Goal: Task Accomplishment & Management: Manage account settings

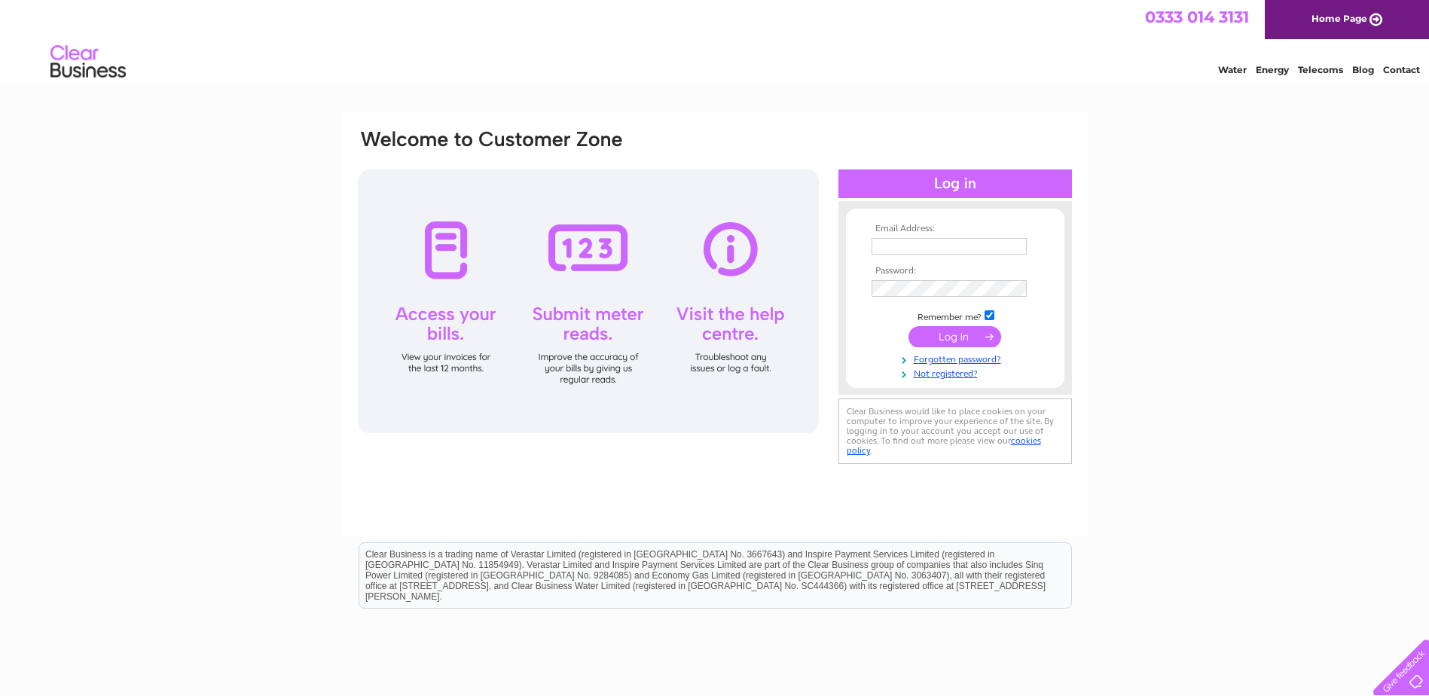
type input "accounts@esgveg.co.uk"
click at [936, 340] on input "submit" at bounding box center [954, 336] width 93 height 21
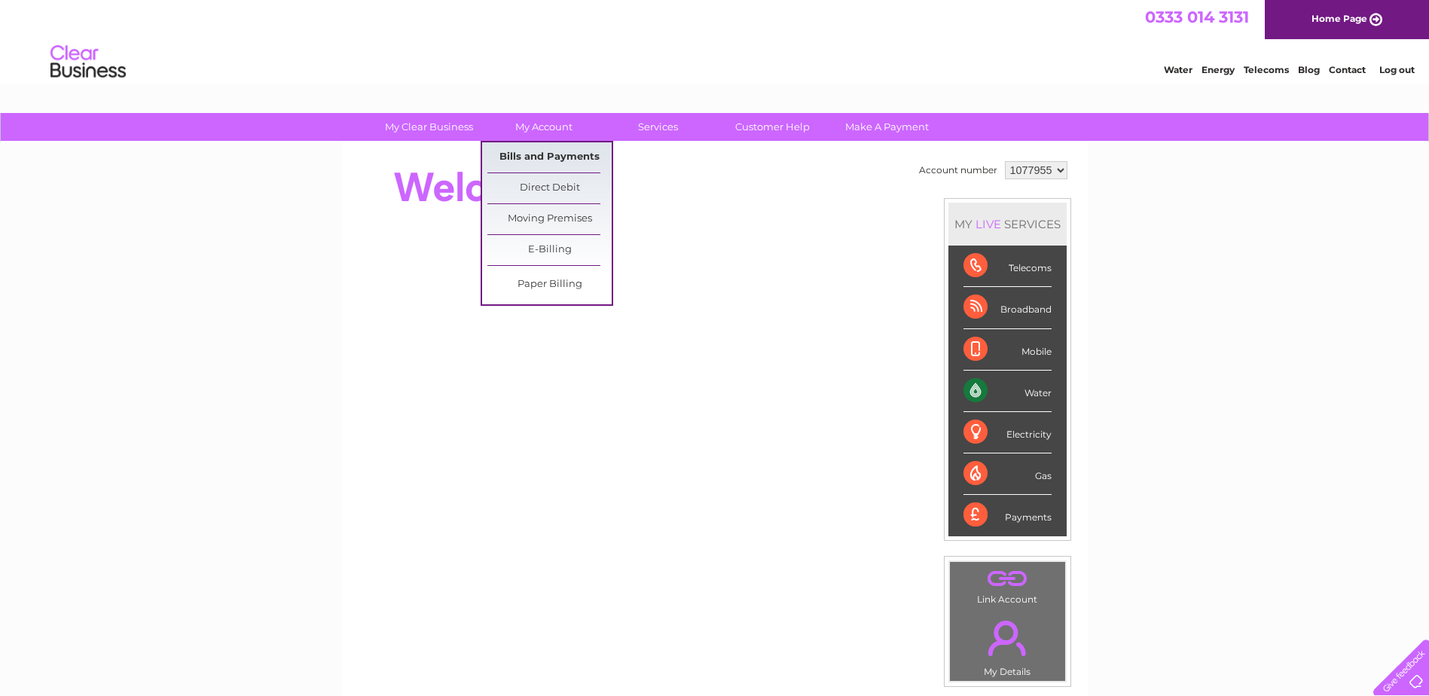
click at [545, 158] on link "Bills and Payments" at bounding box center [549, 157] width 124 height 30
click at [553, 153] on link "Bills and Payments" at bounding box center [549, 157] width 124 height 30
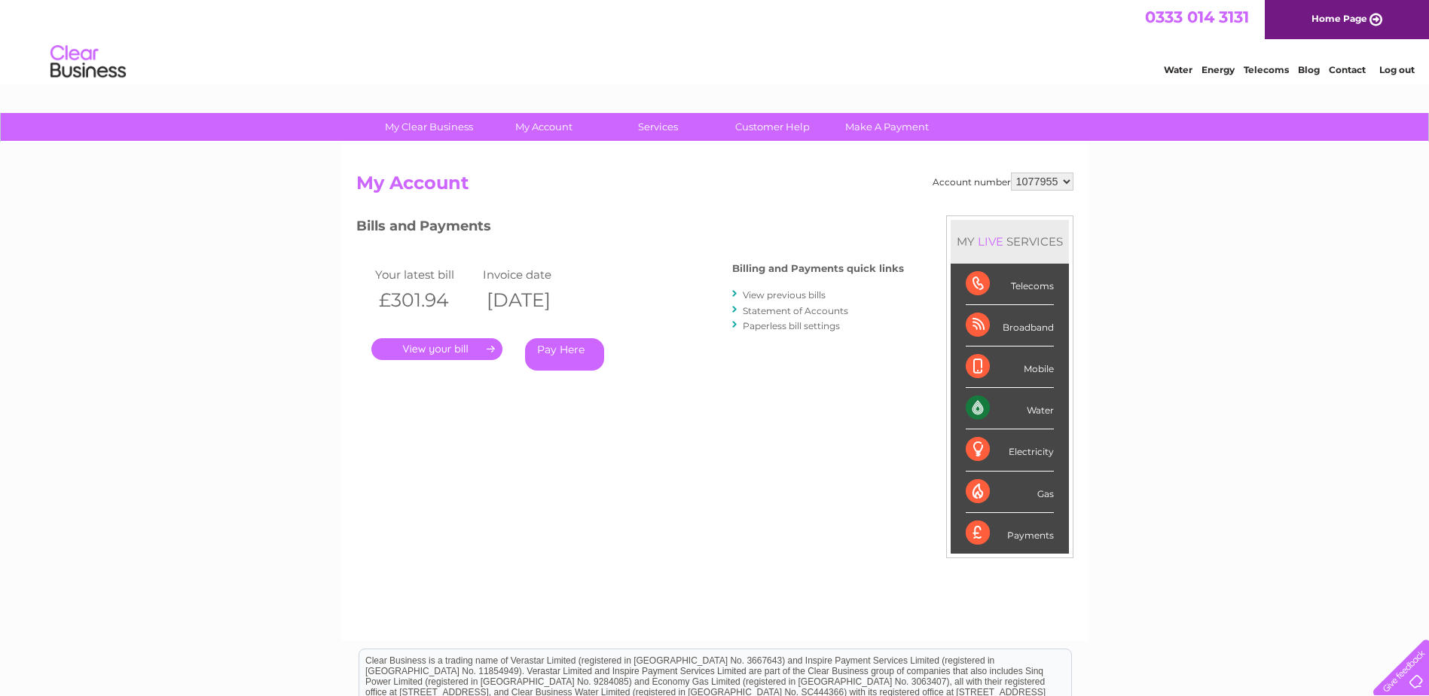
click at [460, 348] on link "." at bounding box center [436, 349] width 131 height 22
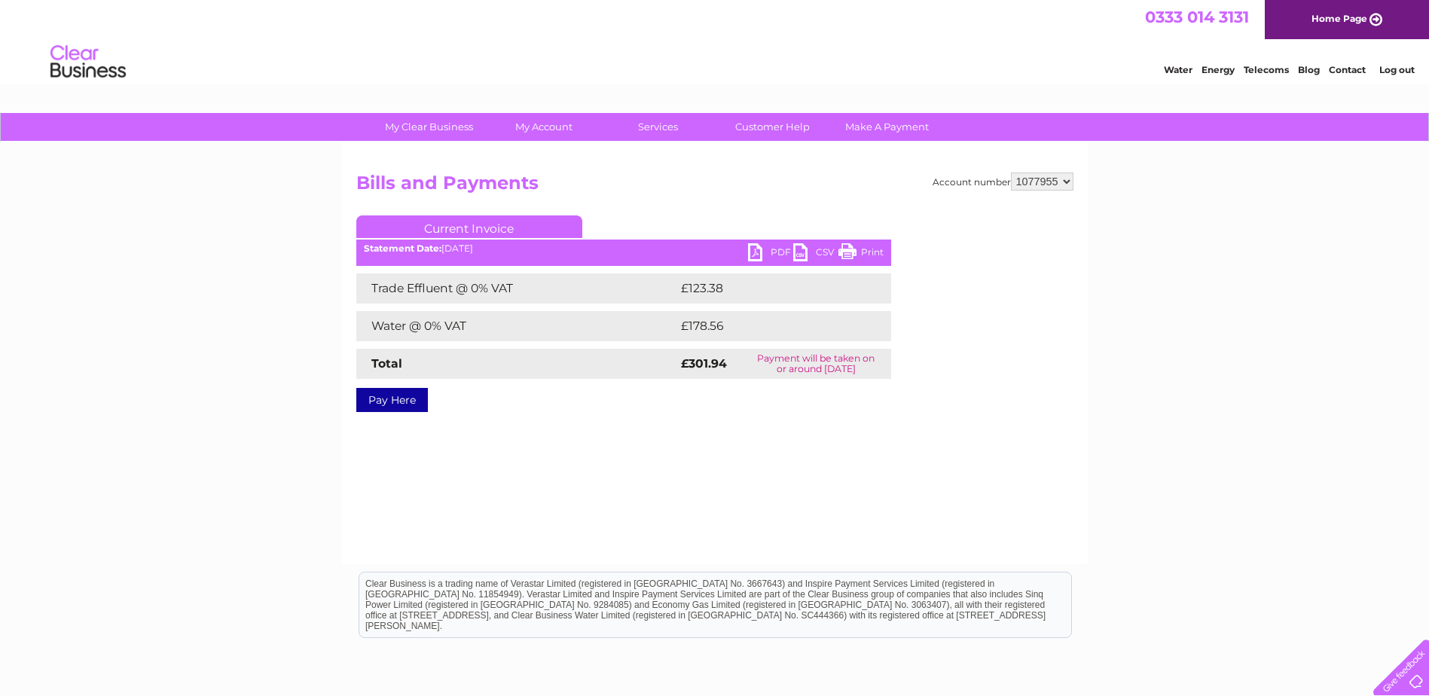
click at [774, 252] on link "PDF" at bounding box center [770, 254] width 45 height 22
